Goal: Entertainment & Leisure: Consume media (video, audio)

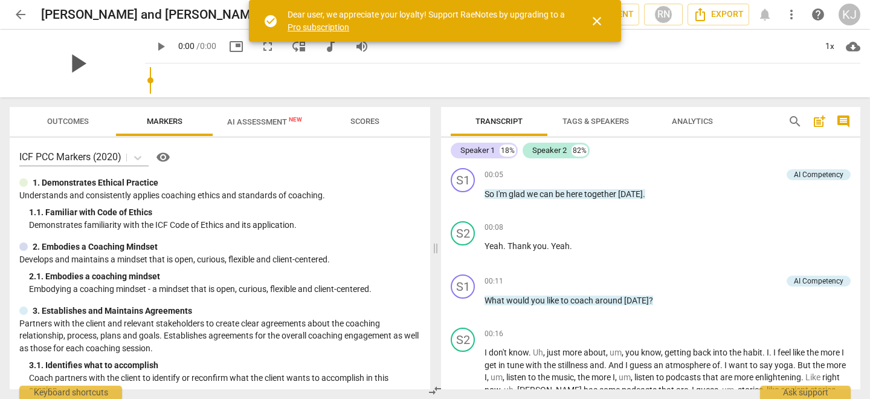
click at [93, 62] on span "play_arrow" at bounding box center [77, 63] width 31 height 31
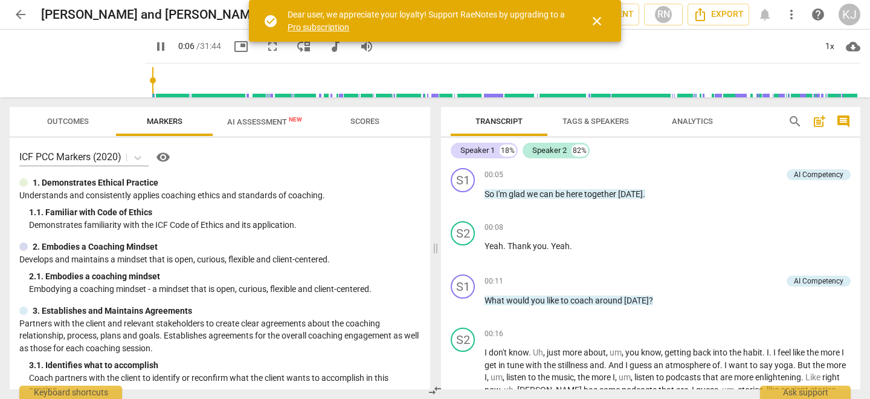
click at [153, 45] on span "pause" at bounding box center [160, 46] width 15 height 15
click at [153, 45] on span "play_arrow" at bounding box center [160, 46] width 15 height 15
click at [153, 45] on span "pause" at bounding box center [160, 46] width 15 height 15
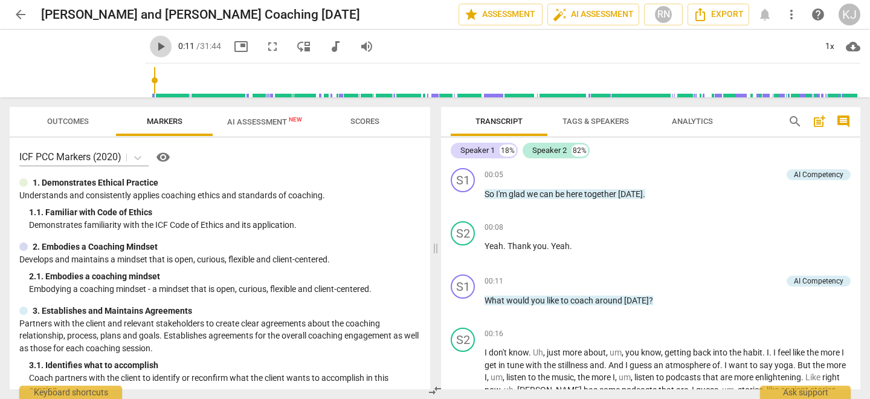
click at [153, 46] on span "play_arrow" at bounding box center [160, 46] width 15 height 15
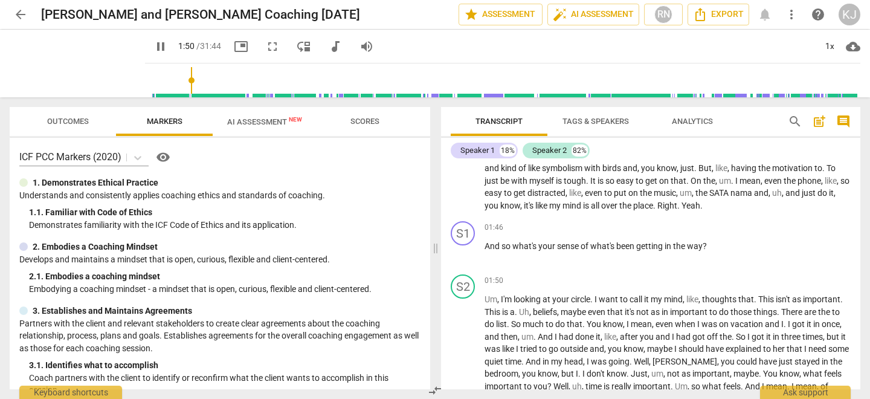
click at [234, 48] on span "picture_in_picture" at bounding box center [241, 46] width 15 height 15
click at [265, 47] on span "fullscreen" at bounding box center [272, 46] width 15 height 15
click at [153, 46] on span "play_arrow" at bounding box center [160, 46] width 15 height 15
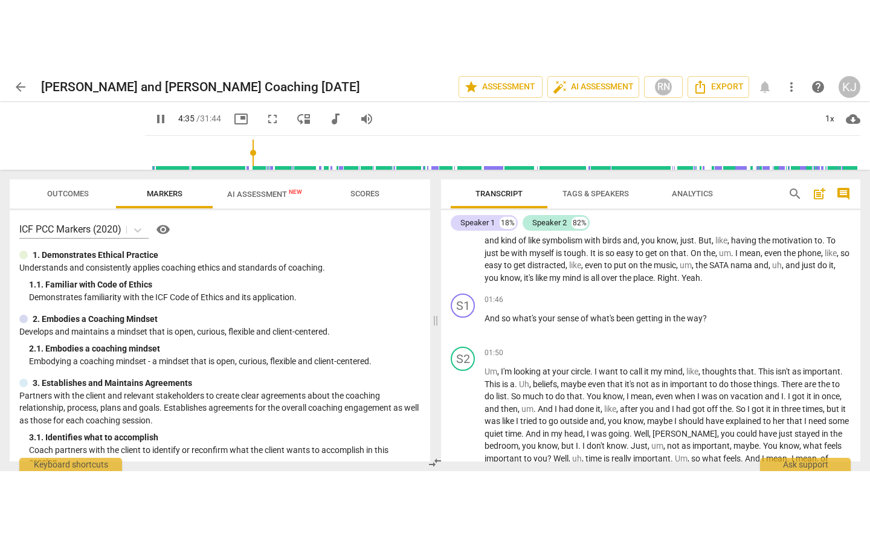
scroll to position [596, 0]
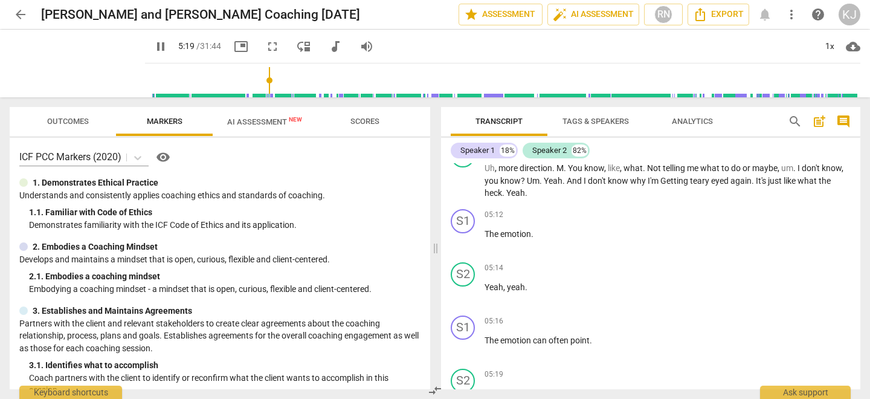
click at [265, 46] on span "fullscreen" at bounding box center [272, 46] width 15 height 15
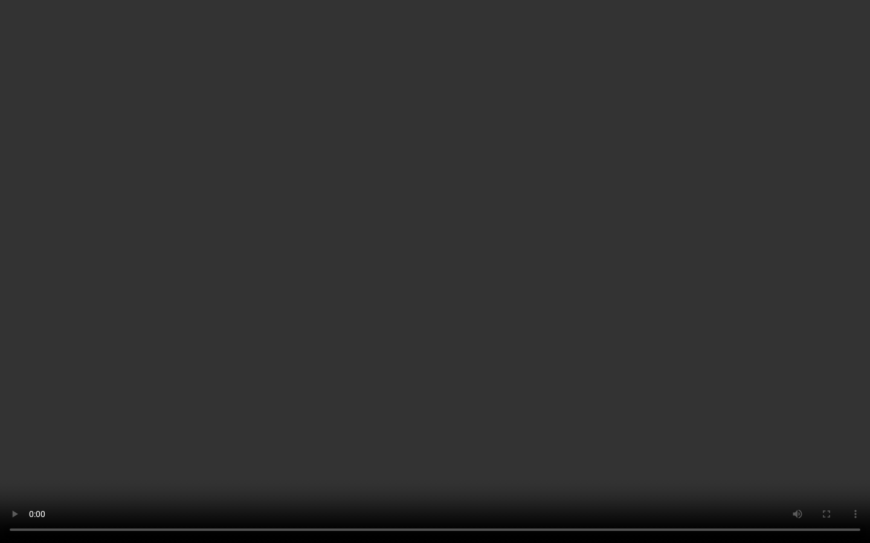
scroll to position [1402, 0]
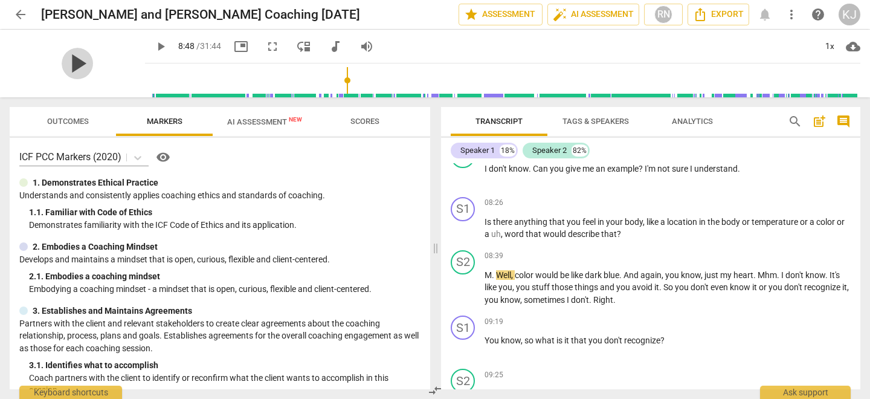
click at [68, 61] on span "play_arrow" at bounding box center [77, 63] width 31 height 31
click at [265, 47] on span "fullscreen" at bounding box center [272, 46] width 15 height 15
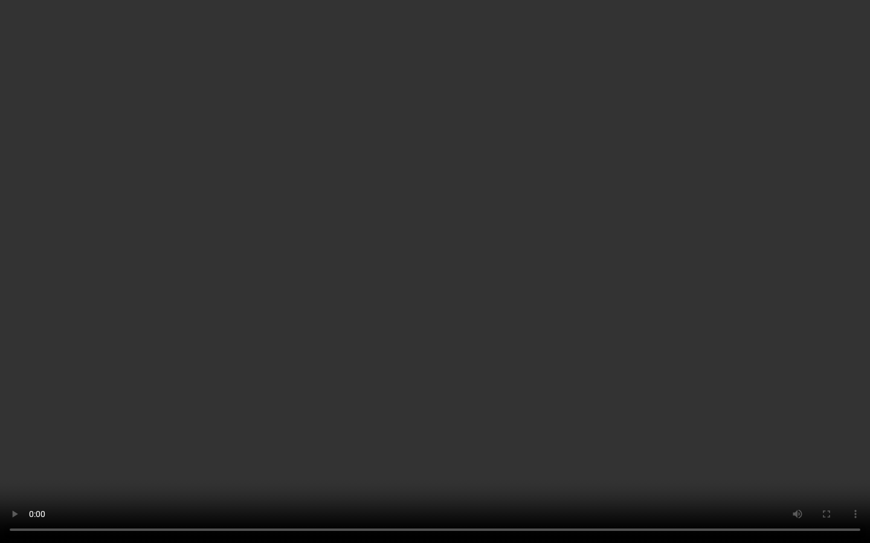
scroll to position [2602, 0]
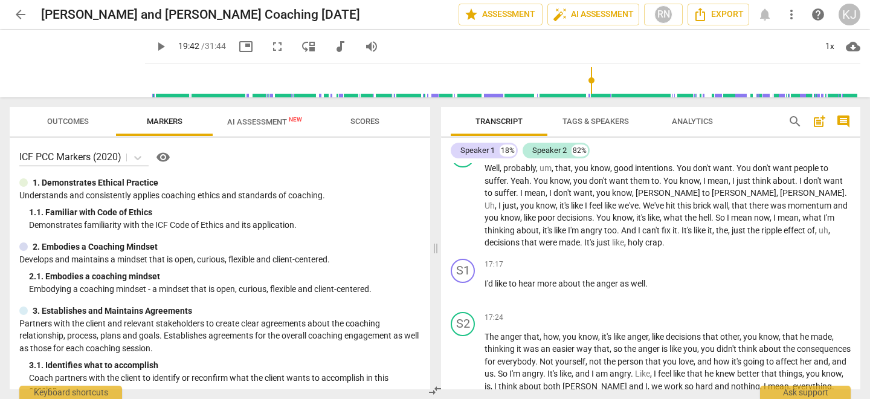
click at [153, 47] on span "play_arrow" at bounding box center [160, 46] width 15 height 15
click at [270, 48] on span "fullscreen" at bounding box center [277, 46] width 15 height 15
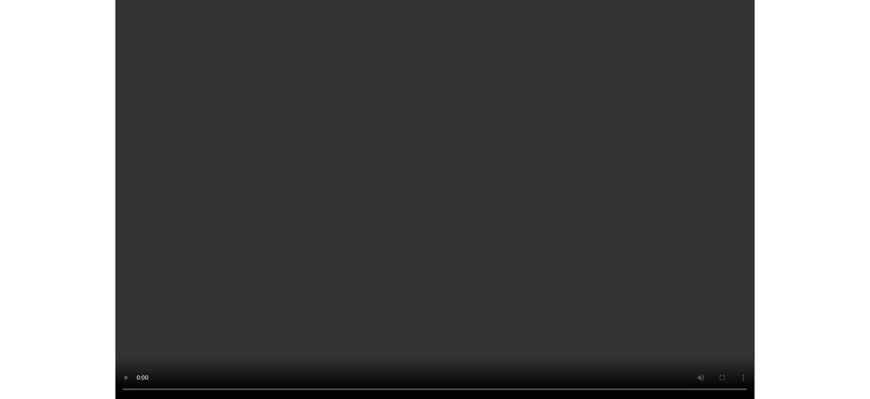
scroll to position [2976, 0]
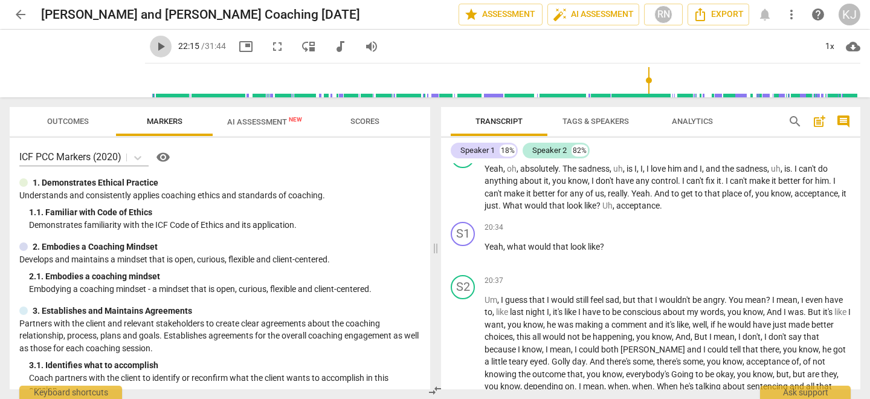
click at [153, 47] on span "play_arrow" at bounding box center [160, 46] width 15 height 15
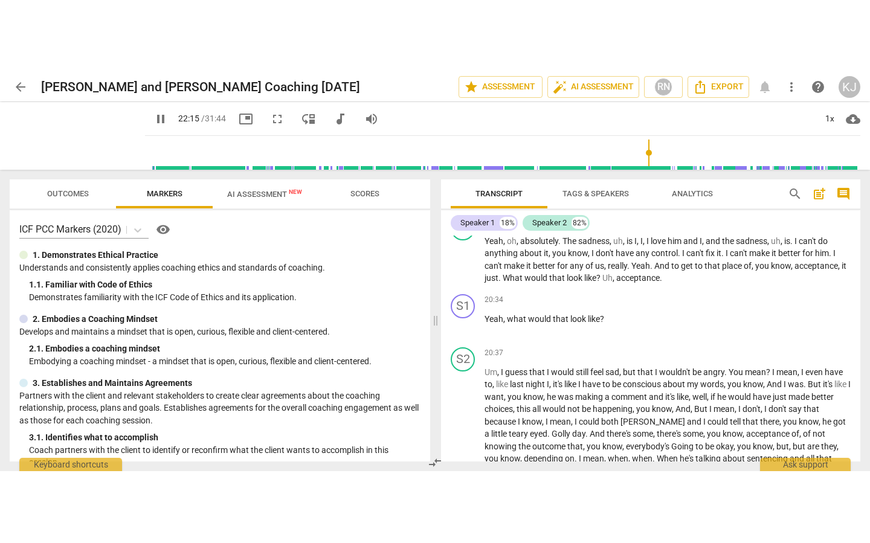
scroll to position [3219, 0]
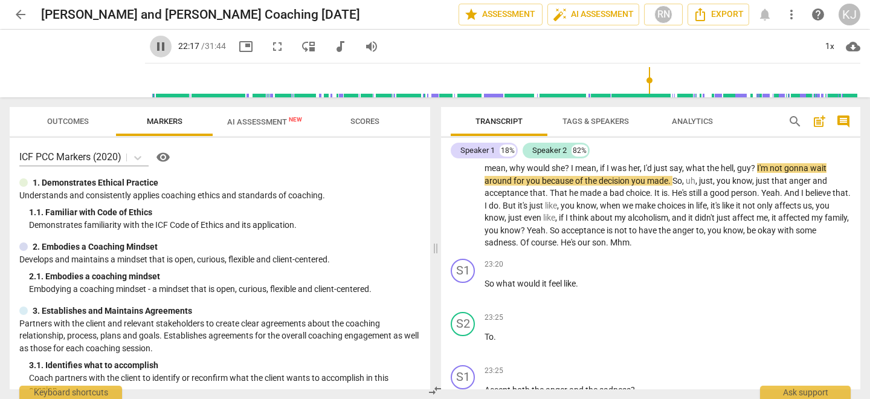
click at [153, 47] on span "pause" at bounding box center [160, 46] width 15 height 15
click at [153, 47] on span "play_arrow" at bounding box center [160, 46] width 15 height 15
click at [270, 44] on span "fullscreen" at bounding box center [277, 46] width 15 height 15
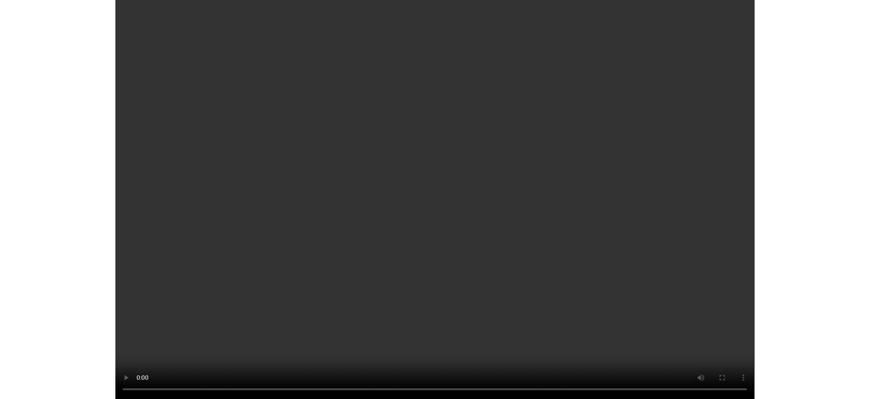
scroll to position [5153, 0]
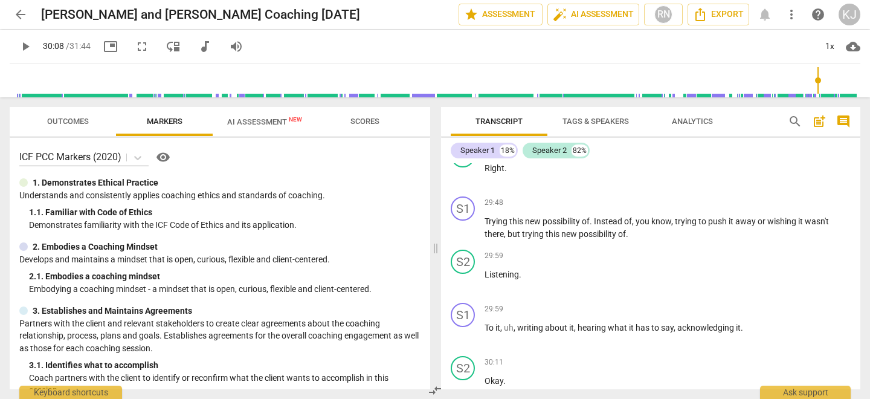
type input "1808"
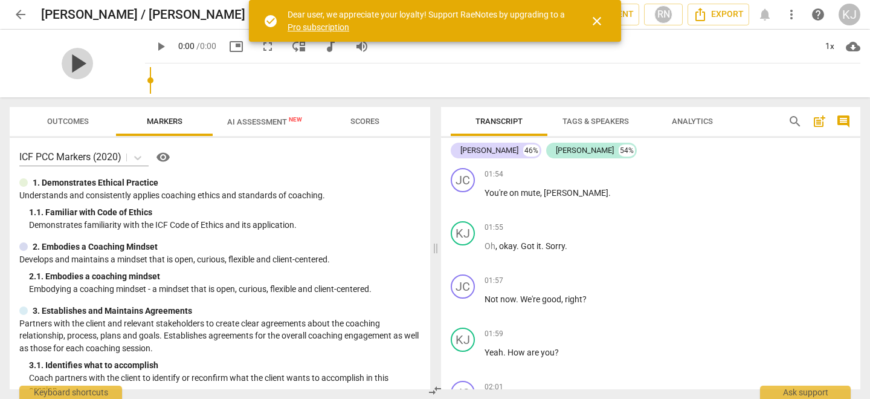
click at [93, 62] on span "play_arrow" at bounding box center [77, 63] width 31 height 31
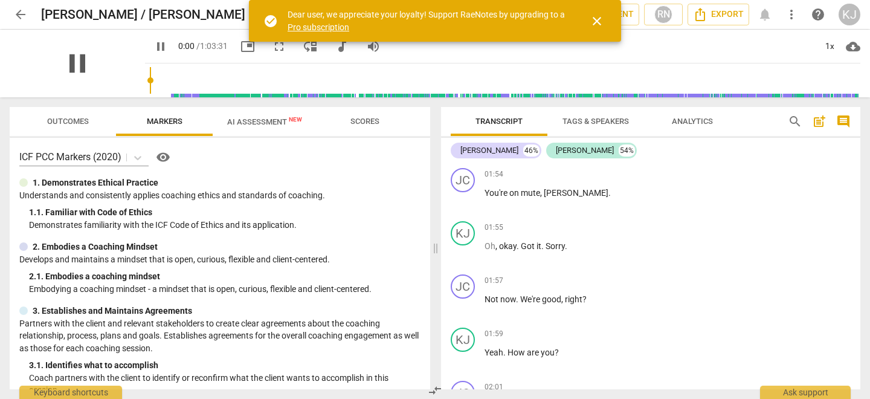
click at [100, 62] on div "pause" at bounding box center [77, 64] width 135 height 68
click at [75, 62] on span "pause" at bounding box center [77, 63] width 31 height 31
click at [71, 65] on span "play_arrow" at bounding box center [77, 63] width 31 height 31
click at [71, 65] on span "pause" at bounding box center [77, 63] width 31 height 31
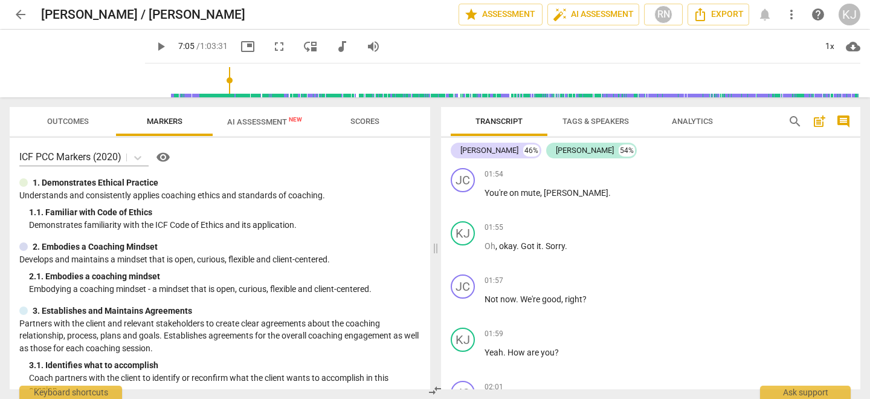
scroll to position [1334, 0]
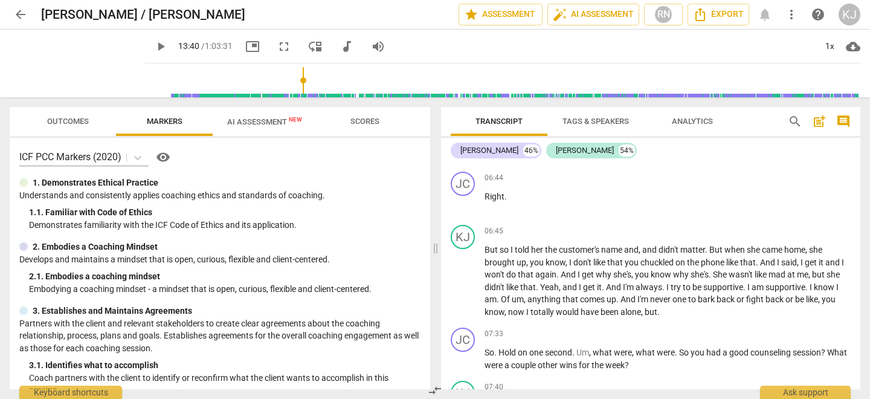
drag, startPoint x: 158, startPoint y: 76, endPoint x: 292, endPoint y: 68, distance: 134.4
click at [292, 68] on input "range" at bounding box center [505, 80] width 711 height 39
click at [291, 76] on input "range" at bounding box center [505, 80] width 711 height 39
click at [153, 45] on span "play_arrow" at bounding box center [160, 46] width 15 height 15
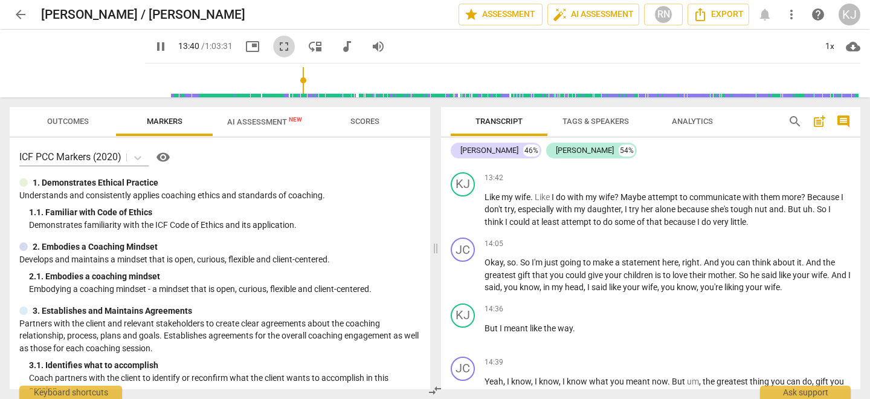
click at [277, 48] on span "fullscreen" at bounding box center [284, 46] width 15 height 15
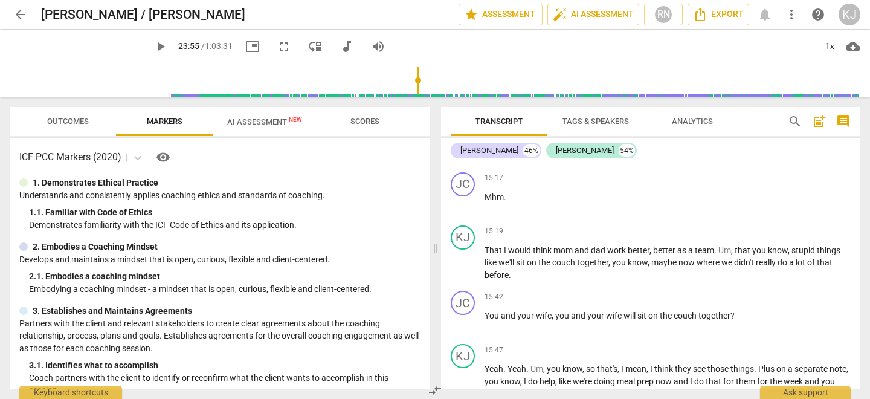
drag, startPoint x: 309, startPoint y: 74, endPoint x: 408, endPoint y: 72, distance: 99.1
click at [408, 72] on input "range" at bounding box center [505, 80] width 711 height 39
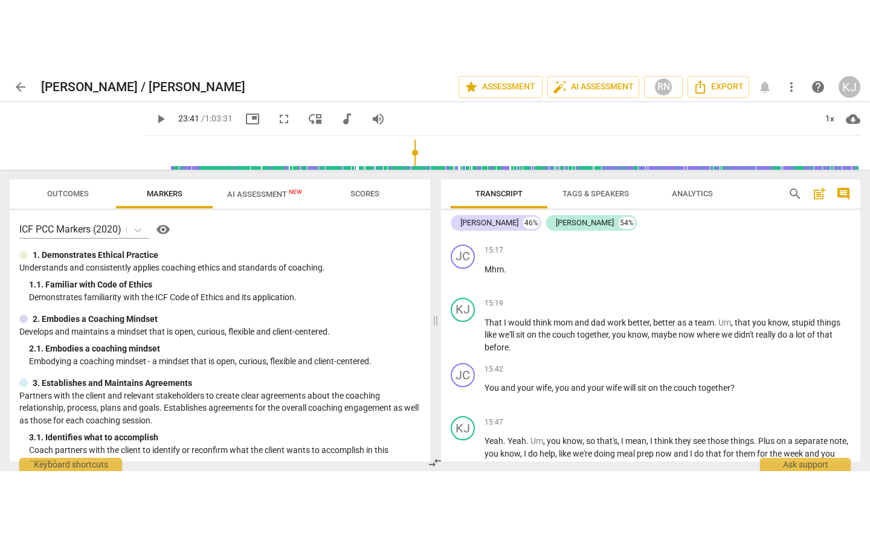
scroll to position [5827, 0]
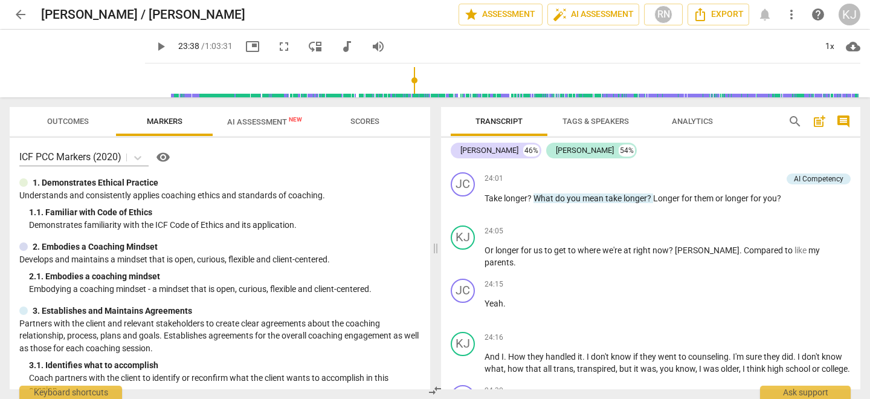
click at [404, 73] on input "range" at bounding box center [505, 80] width 711 height 39
click at [153, 46] on span "play_arrow" at bounding box center [160, 46] width 15 height 15
click at [277, 45] on span "fullscreen" at bounding box center [284, 46] width 15 height 15
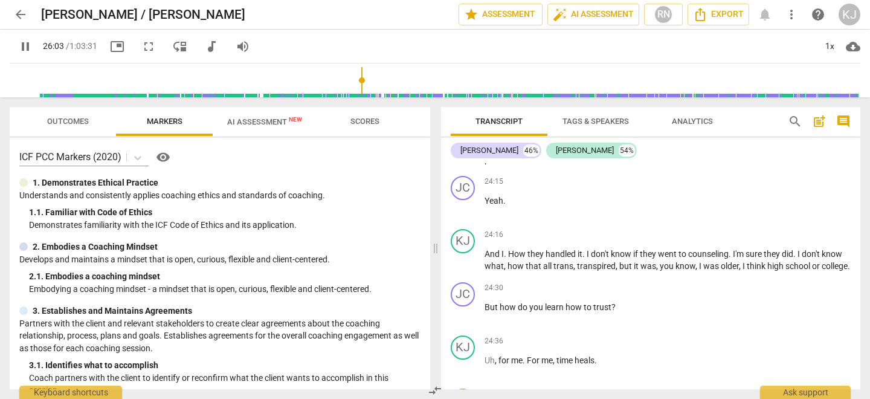
scroll to position [6764, 0]
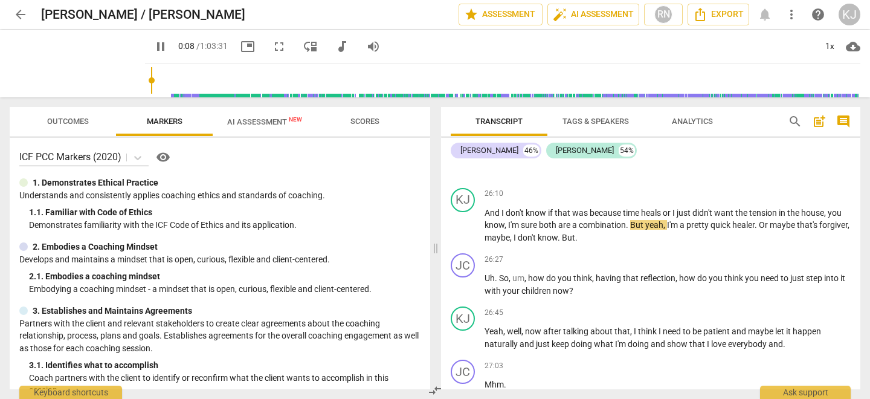
click at [150, 83] on input "range" at bounding box center [505, 80] width 711 height 39
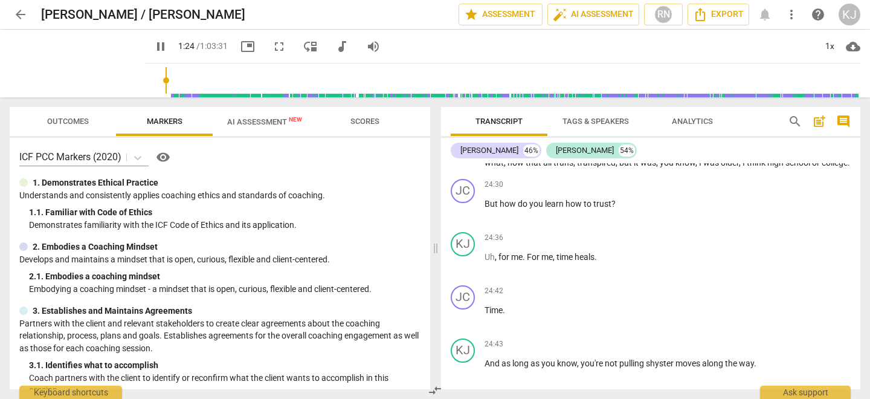
scroll to position [6035, 0]
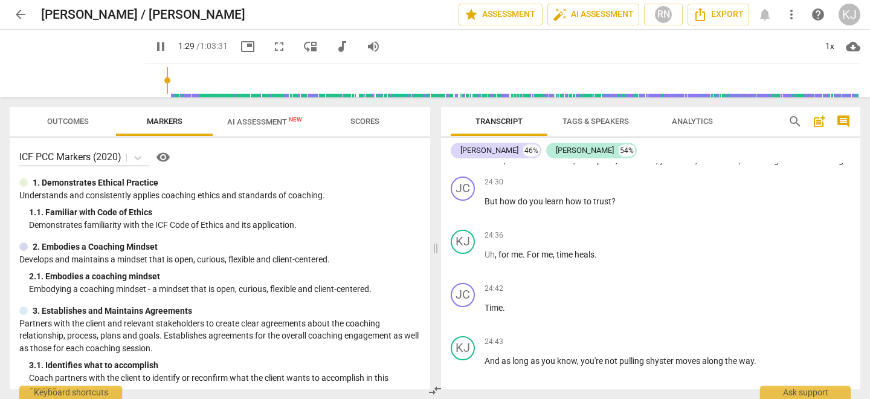
click at [150, 83] on input "range" at bounding box center [505, 80] width 711 height 39
click at [153, 47] on span "pause" at bounding box center [160, 46] width 15 height 15
type input "39"
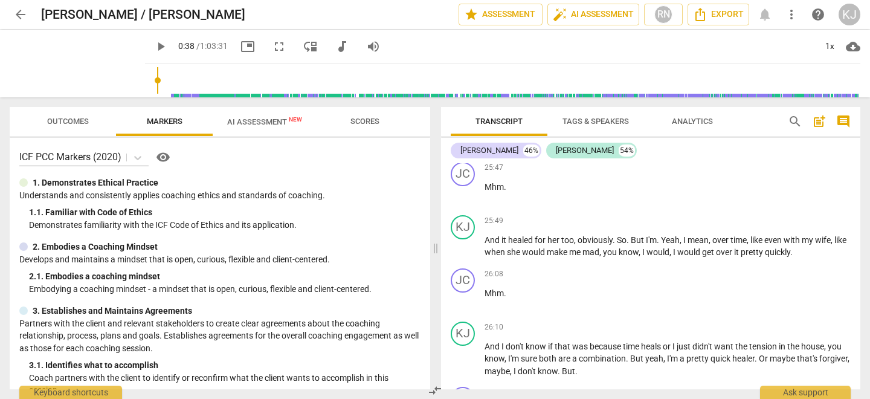
scroll to position [6662, 0]
